Goal: Information Seeking & Learning: Learn about a topic

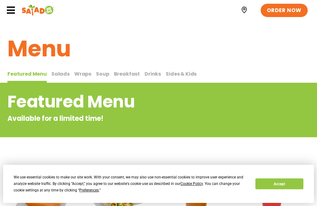
click at [14, 11] on icon at bounding box center [10, 10] width 9 height 9
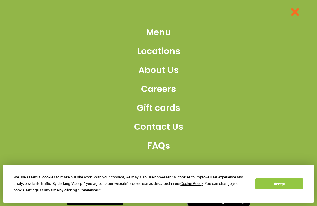
click at [151, 54] on span "Locations" at bounding box center [158, 51] width 43 height 13
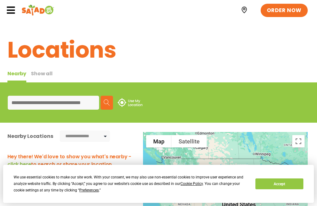
click at [32, 100] on input at bounding box center [53, 103] width 91 height 14
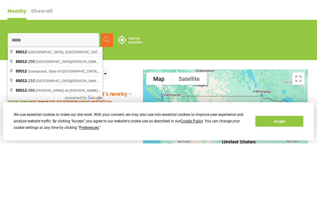
type input "**********"
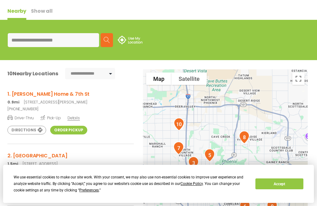
click at [19, 92] on h3 "1. Bethany Home & 7th St" at bounding box center [70, 94] width 126 height 8
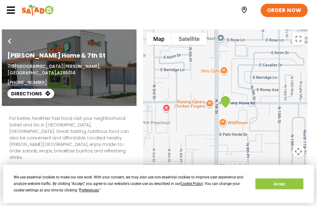
click at [12, 7] on icon at bounding box center [10, 10] width 9 height 9
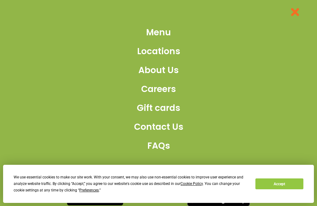
click at [157, 31] on span "Menu" at bounding box center [158, 32] width 25 height 13
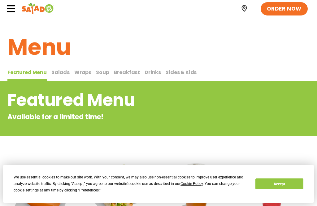
scroll to position [1, 0]
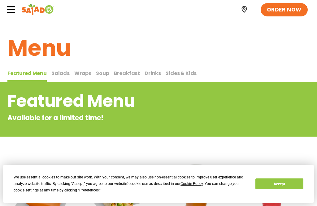
click at [58, 70] on span "Salads" at bounding box center [60, 73] width 18 height 7
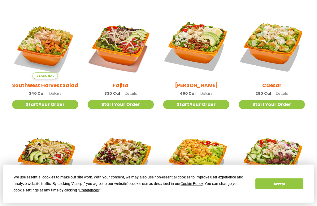
scroll to position [176, 0]
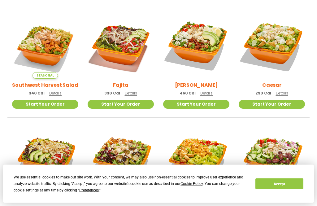
click at [57, 93] on span "Details" at bounding box center [55, 93] width 12 height 5
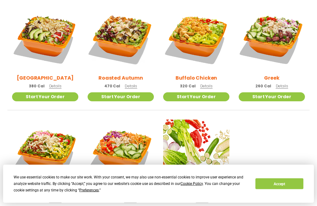
scroll to position [298, 0]
click at [300, 15] on img at bounding box center [272, 38] width 66 height 66
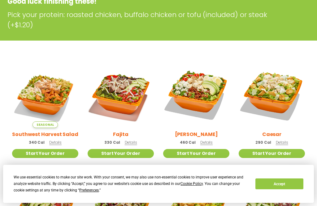
scroll to position [125, 0]
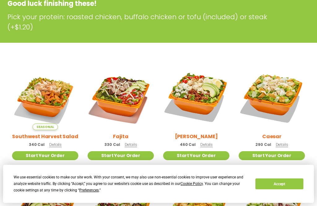
click at [132, 142] on span "Details" at bounding box center [131, 144] width 12 height 5
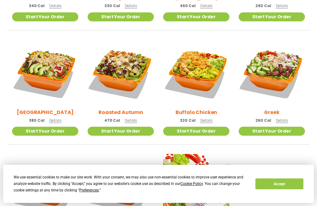
scroll to position [264, 0]
click at [56, 113] on h2 "BBQ Ranch" at bounding box center [45, 113] width 57 height 8
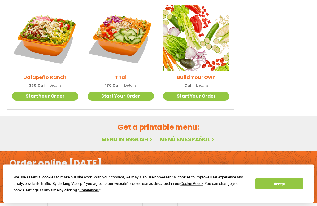
scroll to position [429, 0]
